Goal: Information Seeking & Learning: Find specific page/section

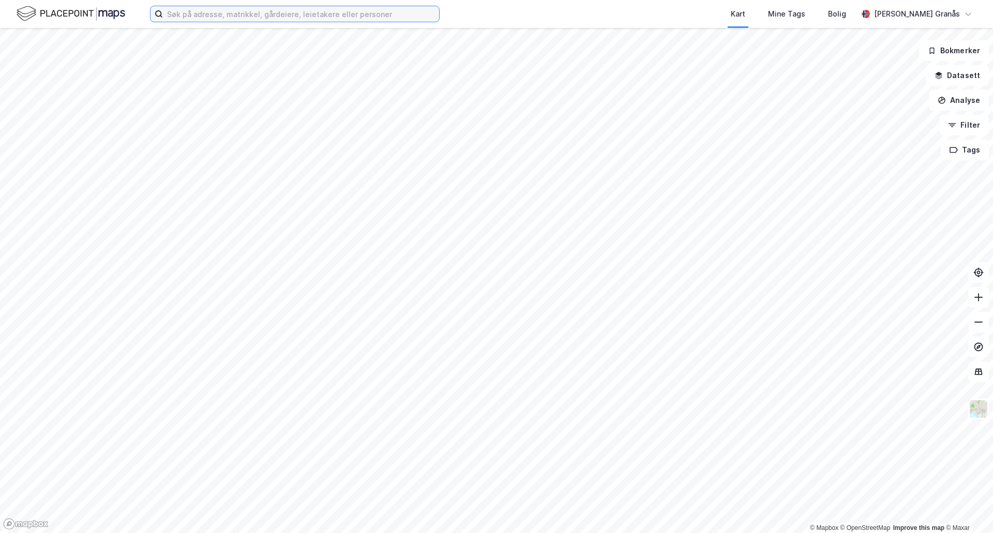
click at [219, 14] on input at bounding box center [301, 14] width 276 height 16
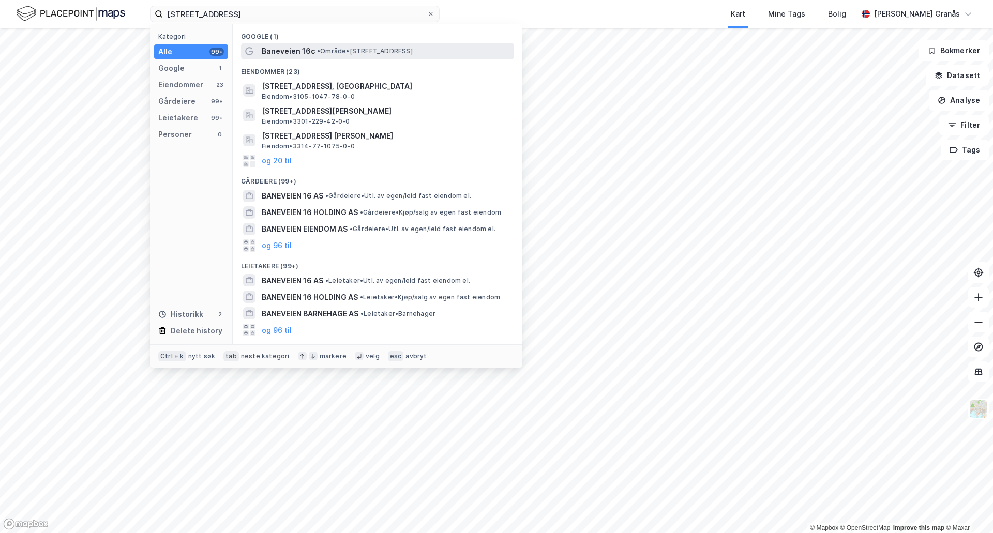
click at [296, 45] on span "Baneveien 16c" at bounding box center [288, 51] width 53 height 12
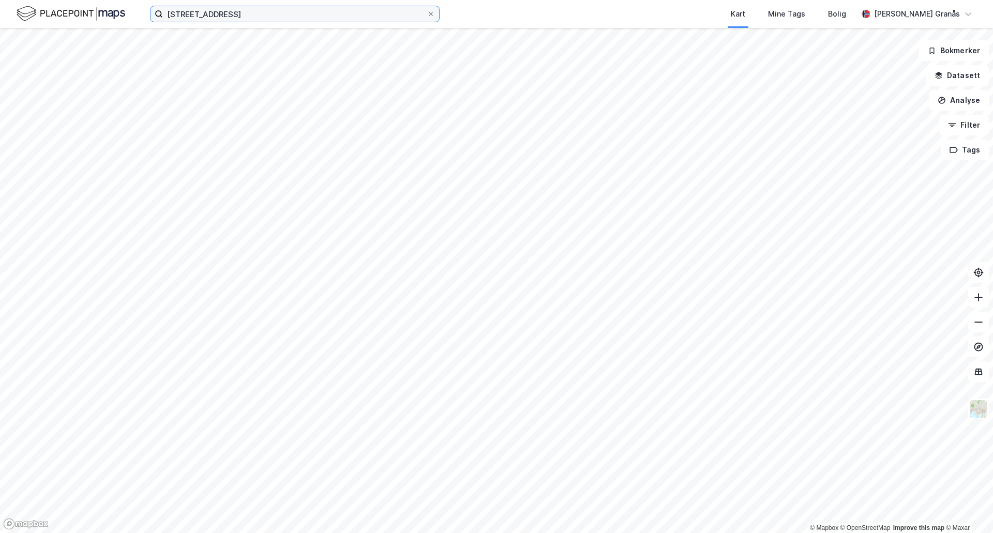
click at [260, 16] on input "[STREET_ADDRESS]" at bounding box center [295, 14] width 264 height 16
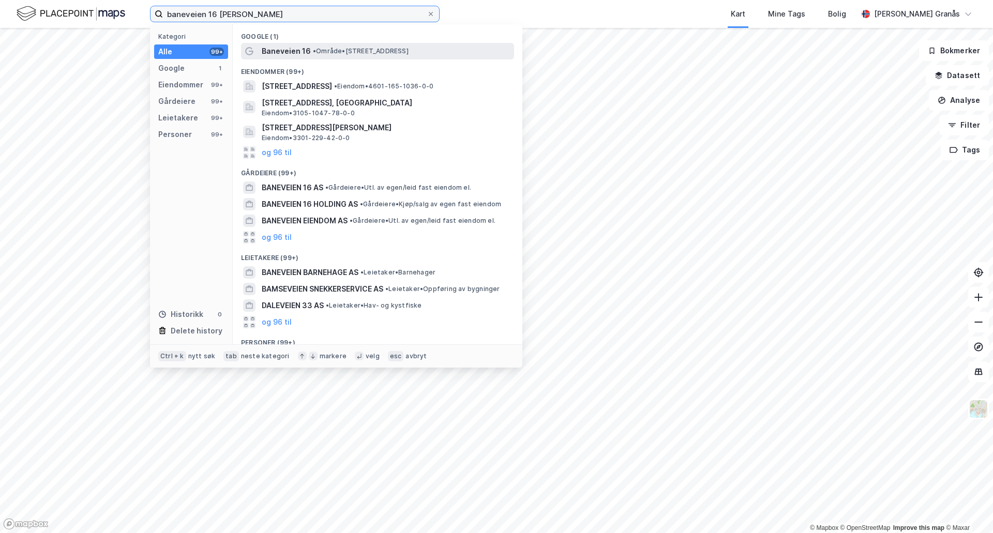
type input "baneveien 16 [PERSON_NAME]"
click at [306, 50] on span "Baneveien 16" at bounding box center [286, 51] width 49 height 12
click at [260, 13] on input "baneveien 16 [PERSON_NAME]" at bounding box center [295, 14] width 264 height 16
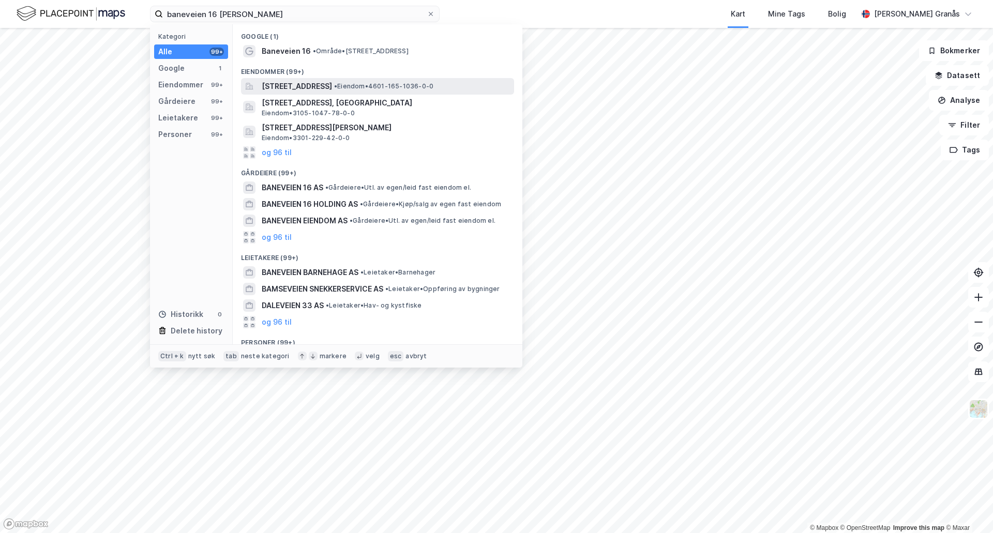
click at [332, 85] on span "[STREET_ADDRESS]" at bounding box center [297, 86] width 70 height 12
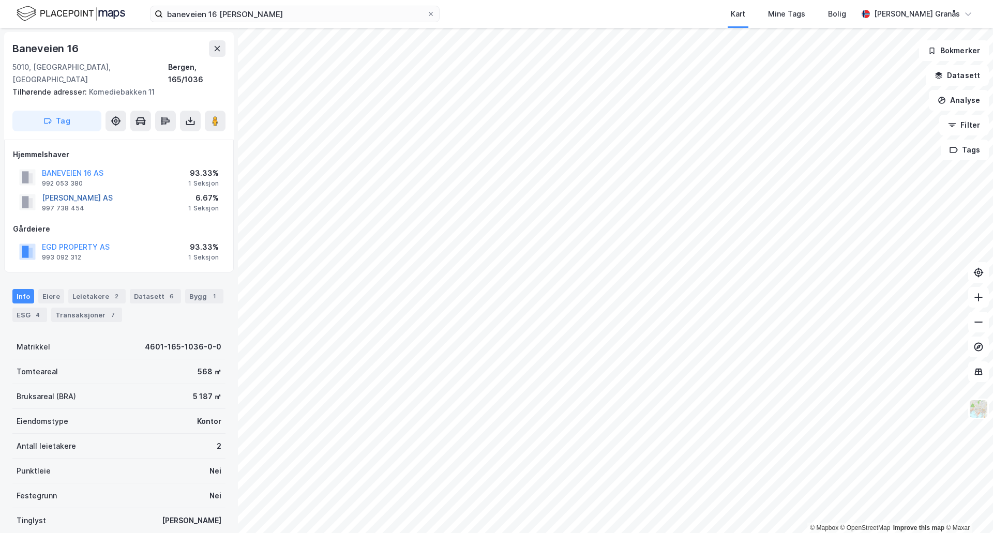
click at [0, 0] on button "[PERSON_NAME] AS" at bounding box center [0, 0] width 0 height 0
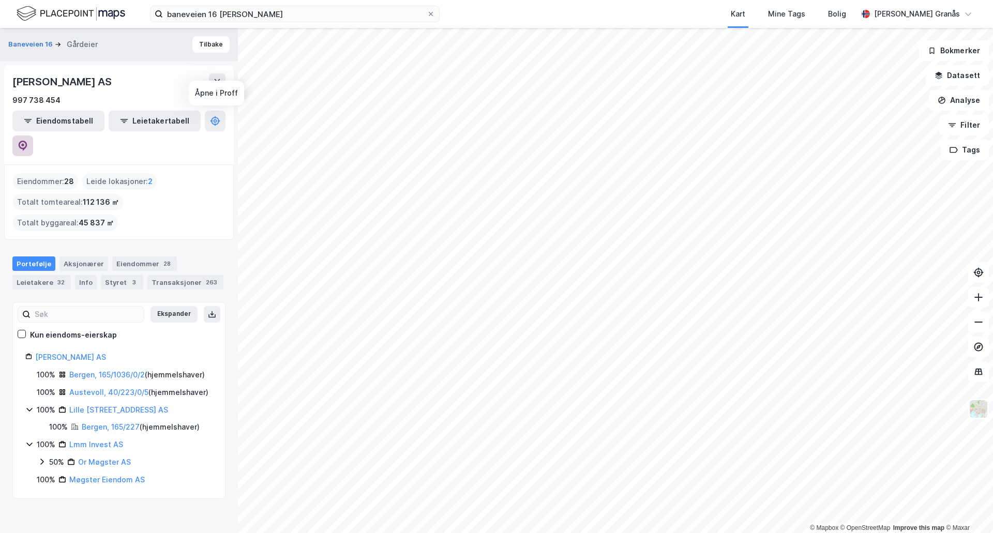
click at [27, 141] on icon at bounding box center [23, 146] width 9 height 10
